Goal: Task Accomplishment & Management: Manage account settings

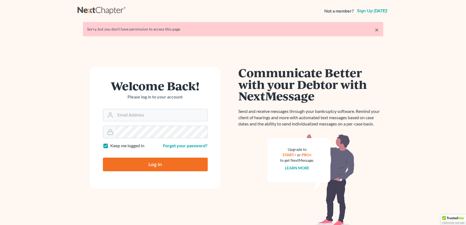
type input "cmontemayor@saderlawfirm.com"
click at [161, 167] on input "Log In" at bounding box center [155, 165] width 105 height 14
type input "Thinking..."
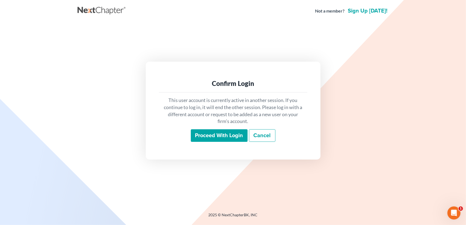
click at [216, 136] on input "Proceed with login" at bounding box center [219, 135] width 57 height 13
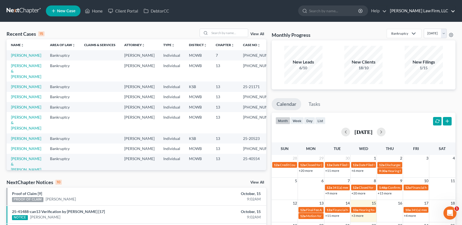
click at [424, 11] on link "[PERSON_NAME] Law Firm, LLC" at bounding box center [421, 11] width 68 height 10
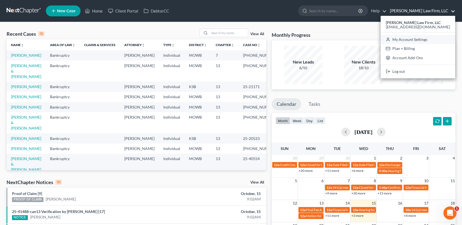
click at [415, 38] on link "My Account Settings" at bounding box center [418, 39] width 75 height 9
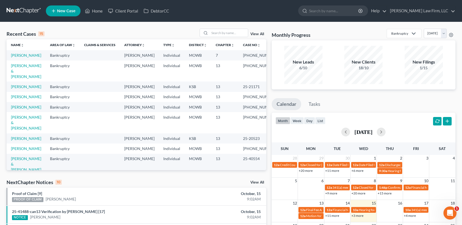
select select "23"
select select "26"
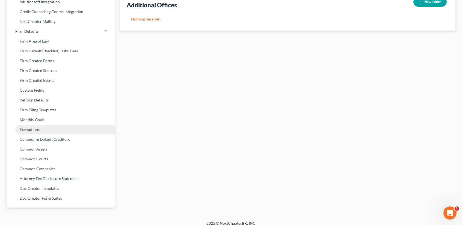
scroll to position [199, 0]
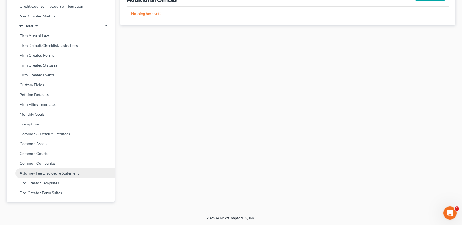
click at [60, 175] on link "Attorney Fee Disclosure Statement" at bounding box center [61, 174] width 108 height 10
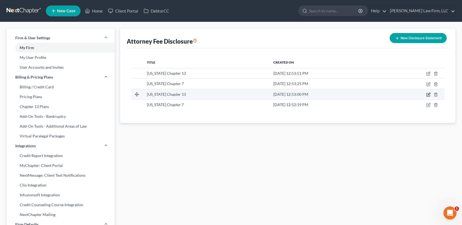
click at [428, 95] on icon "button" at bounding box center [428, 95] width 4 height 4
select select "46"
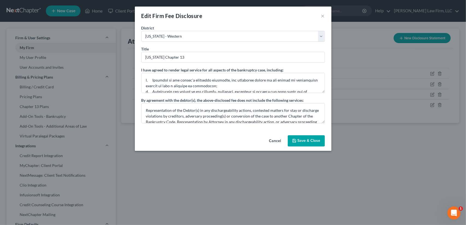
click at [275, 140] on button "Cancel" at bounding box center [275, 141] width 21 height 11
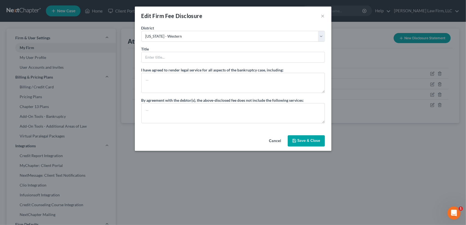
select select "?"
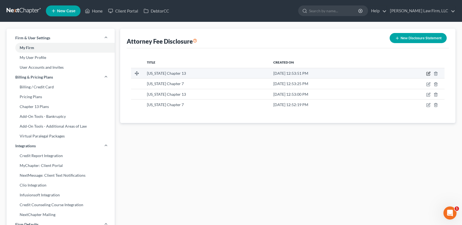
click at [428, 72] on icon "button" at bounding box center [428, 74] width 4 height 4
select select "31"
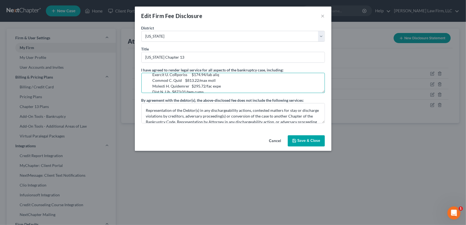
scroll to position [109, 0]
drag, startPoint x: 151, startPoint y: 77, endPoint x: 223, endPoint y: 84, distance: 72.5
click at [223, 84] on textarea at bounding box center [234, 83] width 184 height 20
paste textarea "[PERSON_NAME] $330.00/per hour [PERSON_NAME] $320.00/per hour [PERSON_NAME] $29…"
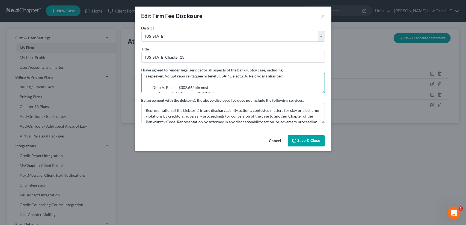
click at [152, 86] on textarea at bounding box center [234, 83] width 184 height 20
type textarea "l. Ipsumdol si ame consec'a elitseddo eiusmodte, inc utlaboree dolore ma ali en…"
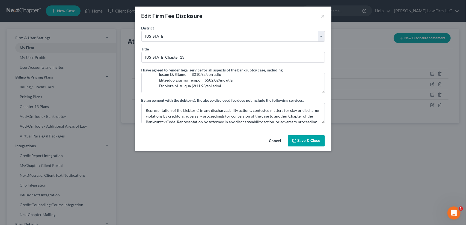
click at [317, 140] on button "Save & Close" at bounding box center [306, 140] width 37 height 11
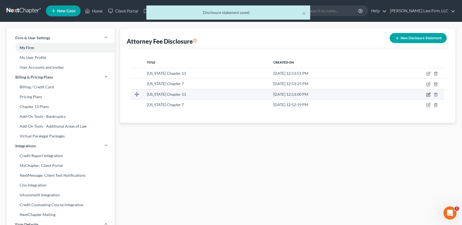
click at [428, 95] on icon "button" at bounding box center [429, 94] width 2 height 2
select select "46"
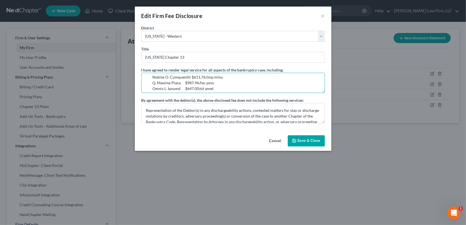
scroll to position [109, 0]
drag, startPoint x: 152, startPoint y: 77, endPoint x: 217, endPoint y: 83, distance: 65.6
click at [217, 83] on textarea at bounding box center [234, 83] width 184 height 20
paste textarea "[PERSON_NAME] $330.00/per hour [PERSON_NAME] $320.00/per hour [PERSON_NAME] $29…"
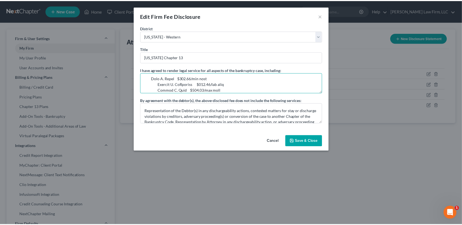
scroll to position [60, 0]
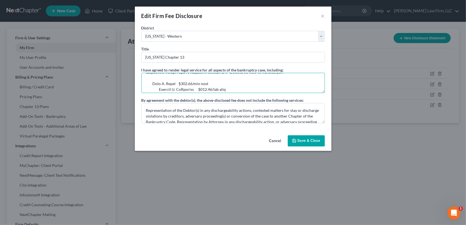
click at [152, 82] on textarea at bounding box center [234, 83] width 184 height 20
click at [274, 78] on textarea at bounding box center [234, 83] width 184 height 20
type textarea "l. Ipsumdol si ame consec'a elitseddo eiusmodte, inc utlaboree dolore ma ali en…"
click at [296, 140] on icon "button" at bounding box center [294, 141] width 4 height 4
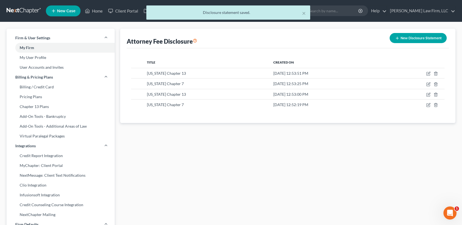
click at [94, 10] on div "× Disclosure statement saved." at bounding box center [228, 13] width 462 height 17
click at [94, 11] on div "× Disclosure statement saved." at bounding box center [228, 13] width 462 height 17
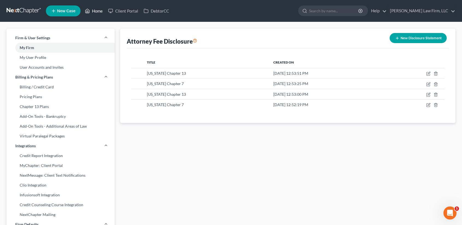
click at [98, 11] on link "Home" at bounding box center [93, 11] width 23 height 10
